Goal: Information Seeking & Learning: Find specific fact

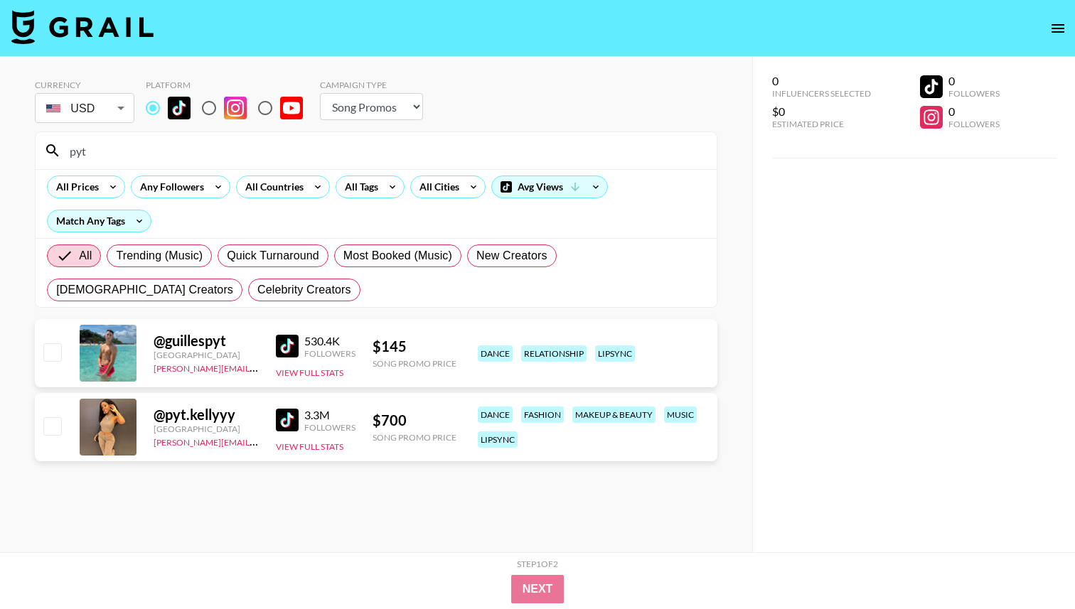
select select "Song"
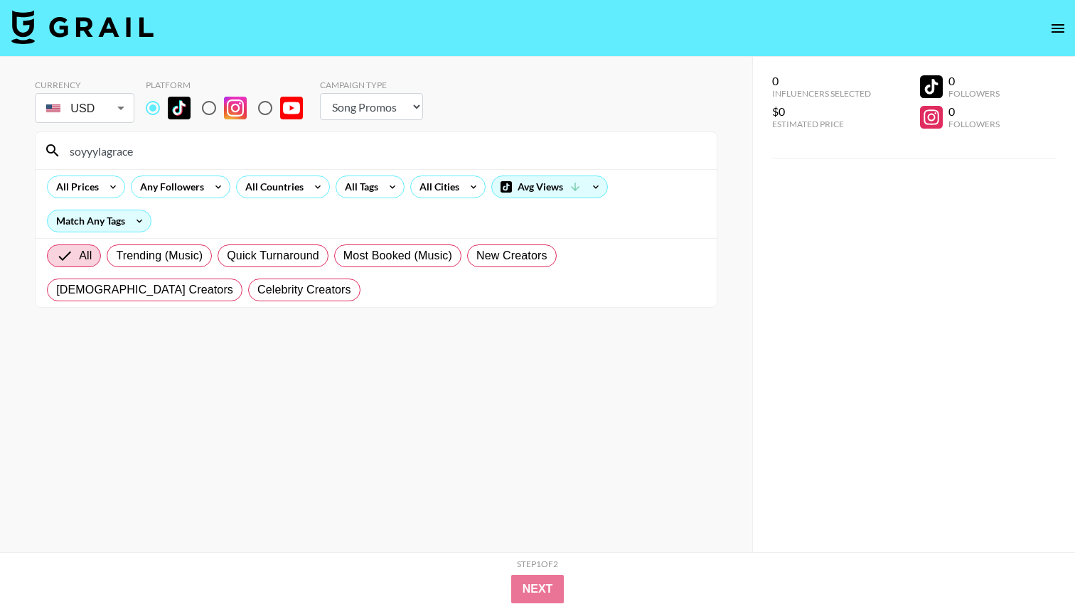
click at [381, 149] on input "soyyylagrace" at bounding box center [384, 150] width 647 height 23
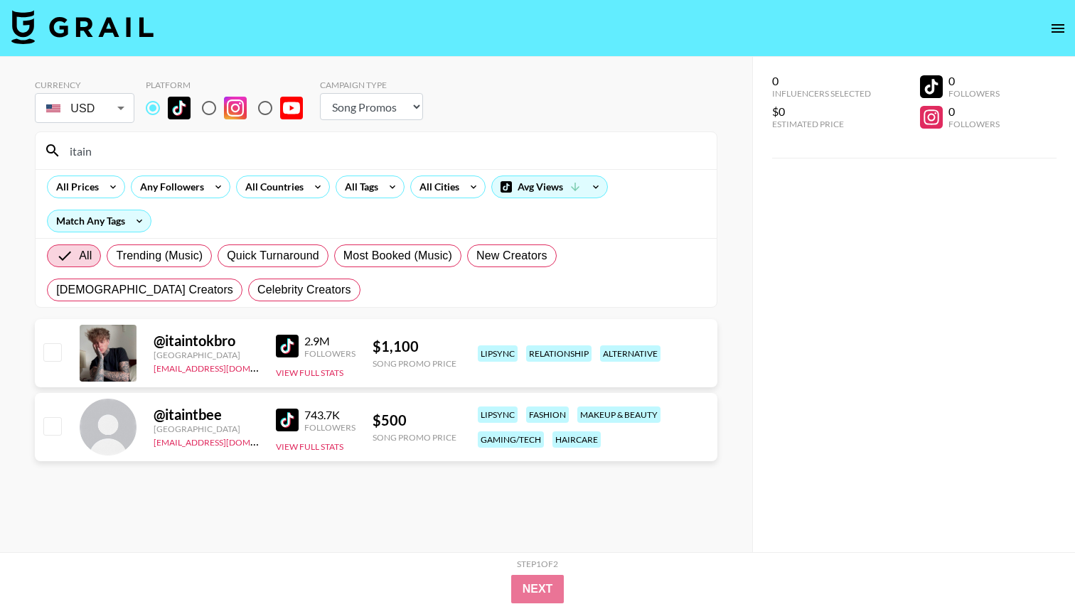
type input "itain"
click at [208, 113] on input "radio" at bounding box center [209, 108] width 30 height 30
radio input "true"
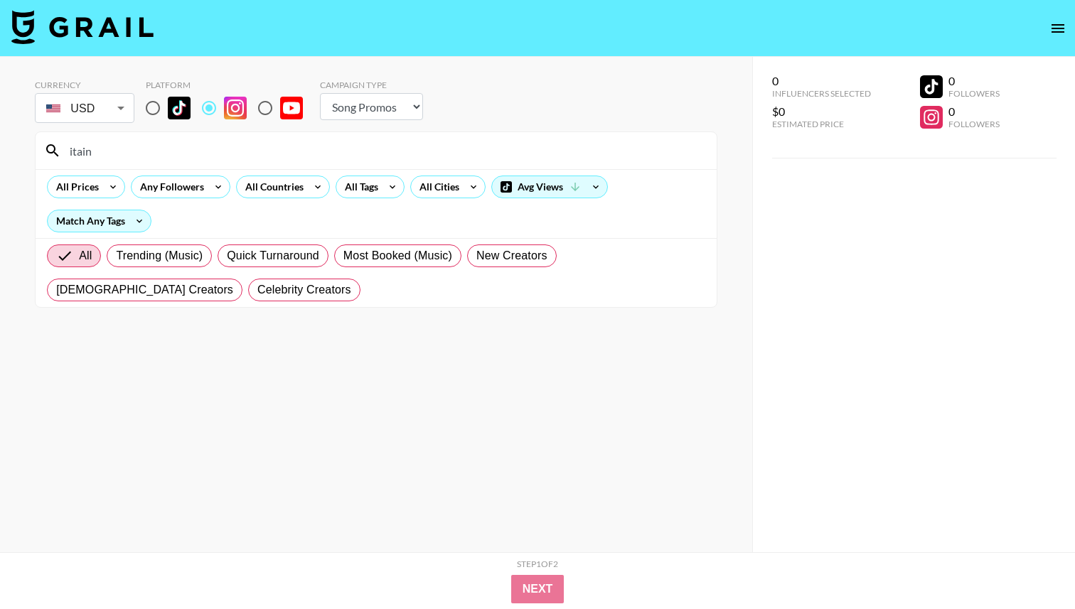
click at [148, 149] on input "itain" at bounding box center [384, 150] width 647 height 23
click at [148, 149] on input "itaint" at bounding box center [384, 150] width 647 height 23
type input "itaint"
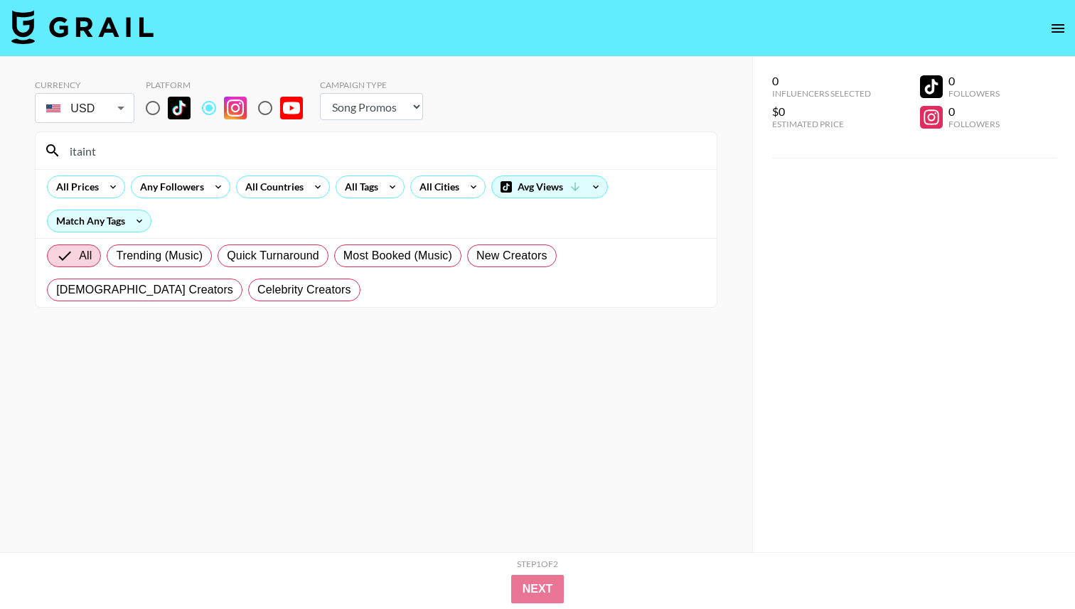
click at [152, 112] on input "radio" at bounding box center [153, 108] width 30 height 30
radio input "true"
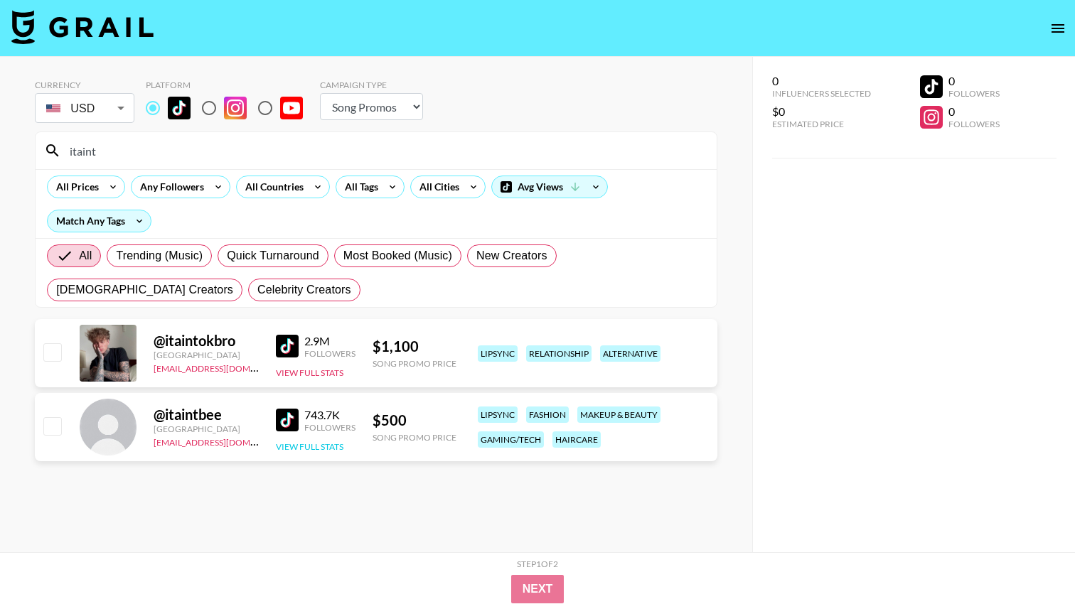
click at [303, 444] on button "View Full Stats" at bounding box center [310, 447] width 68 height 11
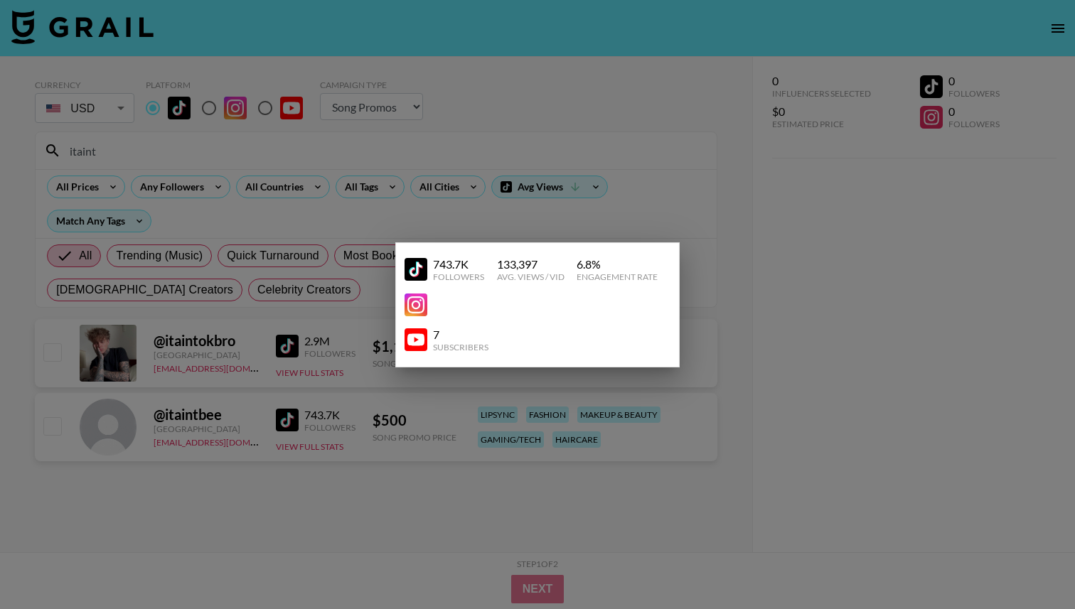
click at [416, 302] on img at bounding box center [416, 305] width 23 height 23
